Goal: Task Accomplishment & Management: Manage account settings

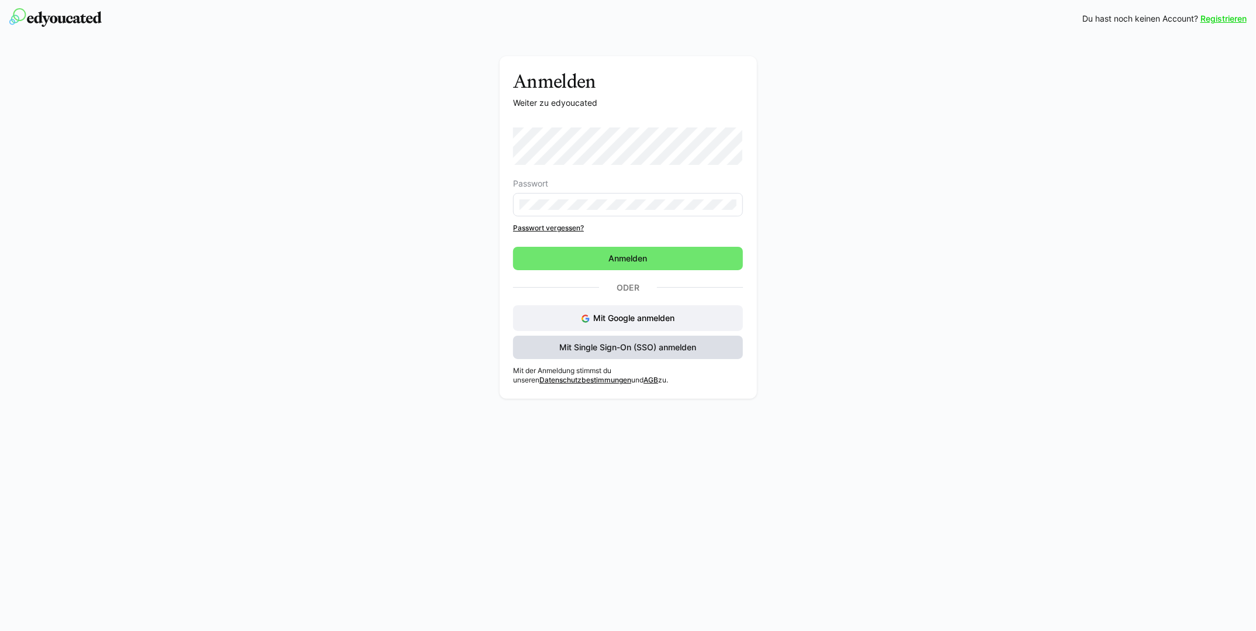
click at [604, 346] on span "Mit Single Sign-On (SSO) anmelden" at bounding box center [628, 348] width 140 height 12
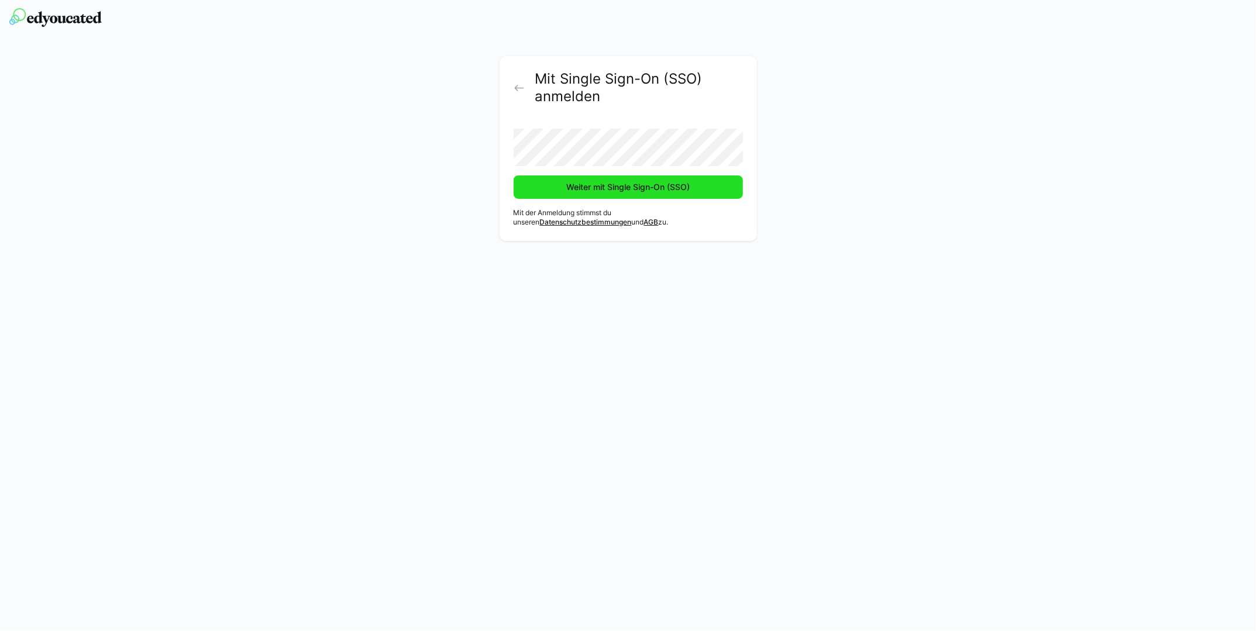
click at [634, 187] on span "Weiter mit Single Sign-On (SSO)" at bounding box center [628, 187] width 127 height 12
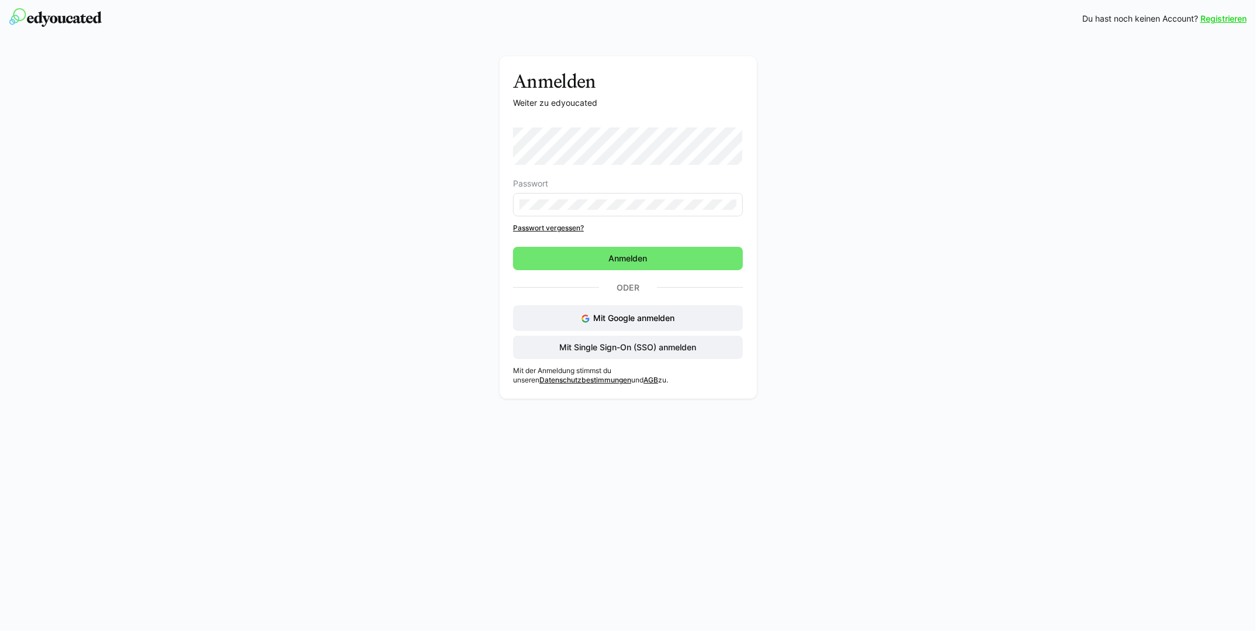
click at [854, 459] on div "Registrieren Du hast noch keinen Account? Registrieren Anmelden Weiter zu edyou…" at bounding box center [628, 315] width 1256 height 631
